Goal: Use online tool/utility: Utilize a website feature to perform a specific function

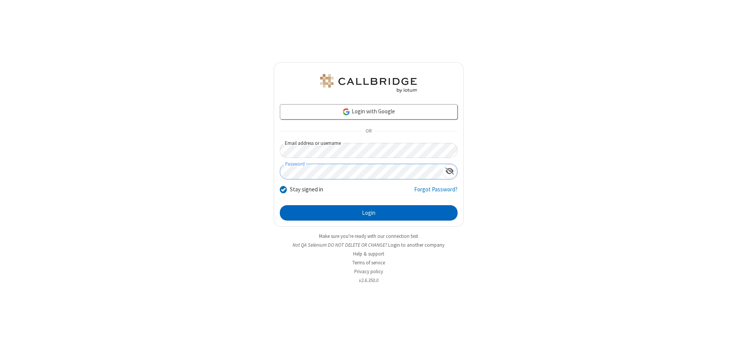
click at [368, 213] on button "Login" at bounding box center [369, 212] width 178 height 15
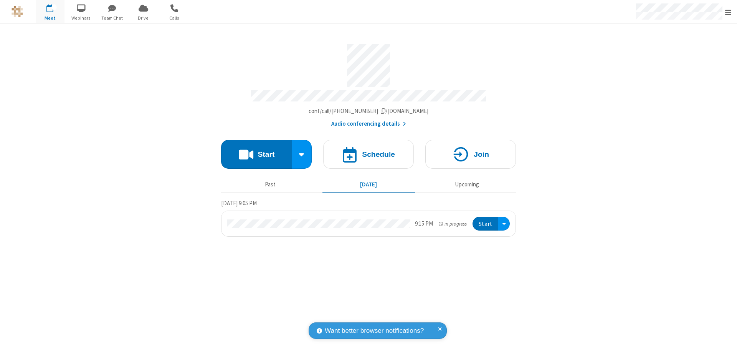
click at [256, 150] on button "Start" at bounding box center [256, 154] width 71 height 29
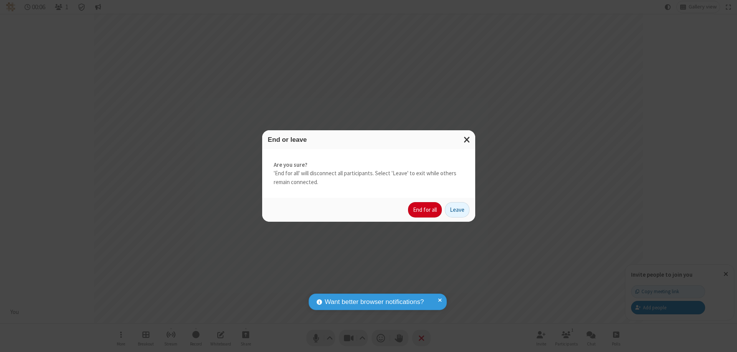
click at [425, 210] on button "End for all" at bounding box center [425, 209] width 34 height 15
